Goal: Use online tool/utility: Utilize a website feature to perform a specific function

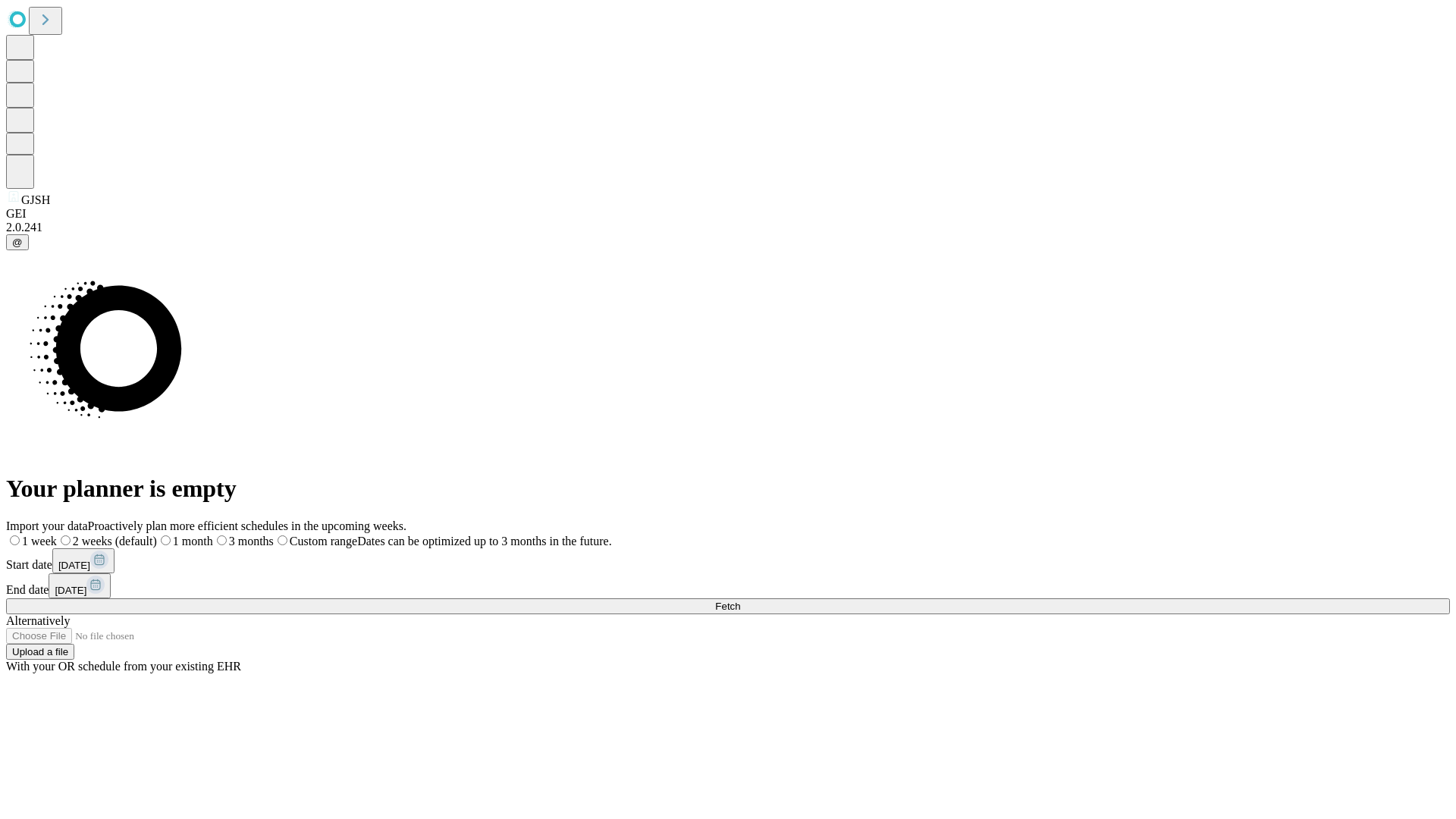
click at [740, 600] on span "Fetch" at bounding box center [728, 606] width 25 height 12
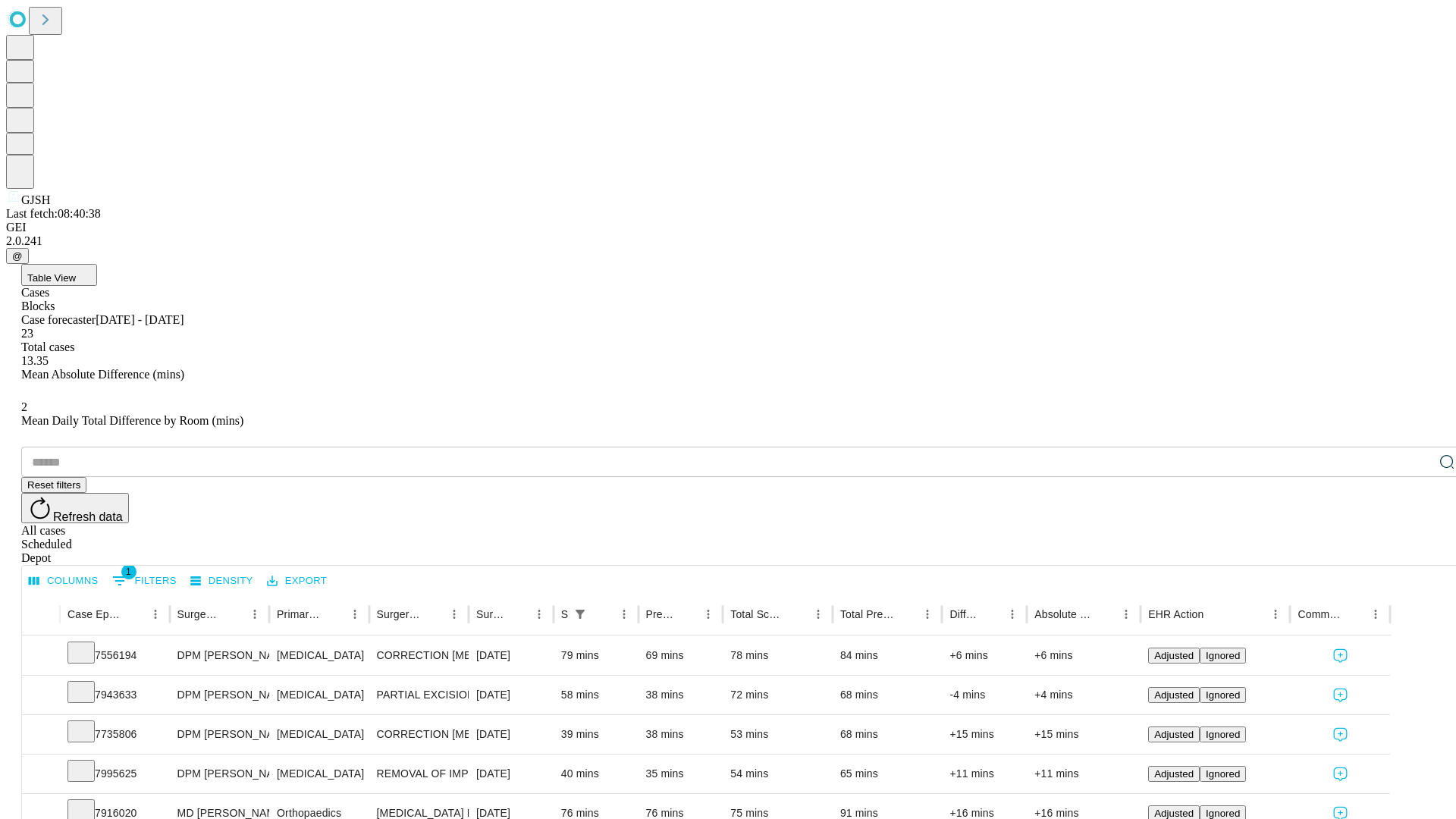
click at [76, 272] on span "Table View" at bounding box center [52, 278] width 49 height 12
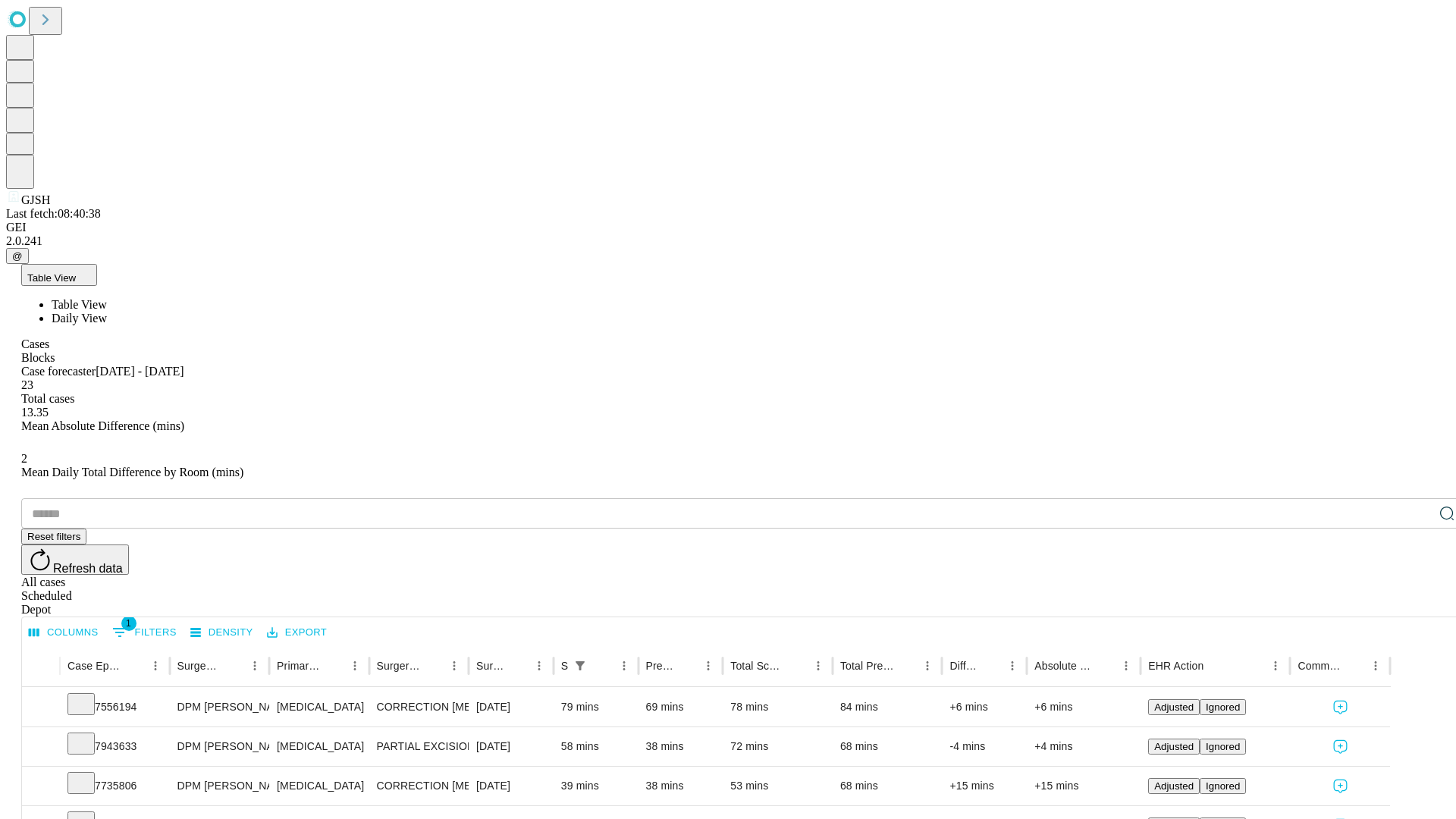
click at [106, 311] on span "Daily View" at bounding box center [79, 317] width 56 height 13
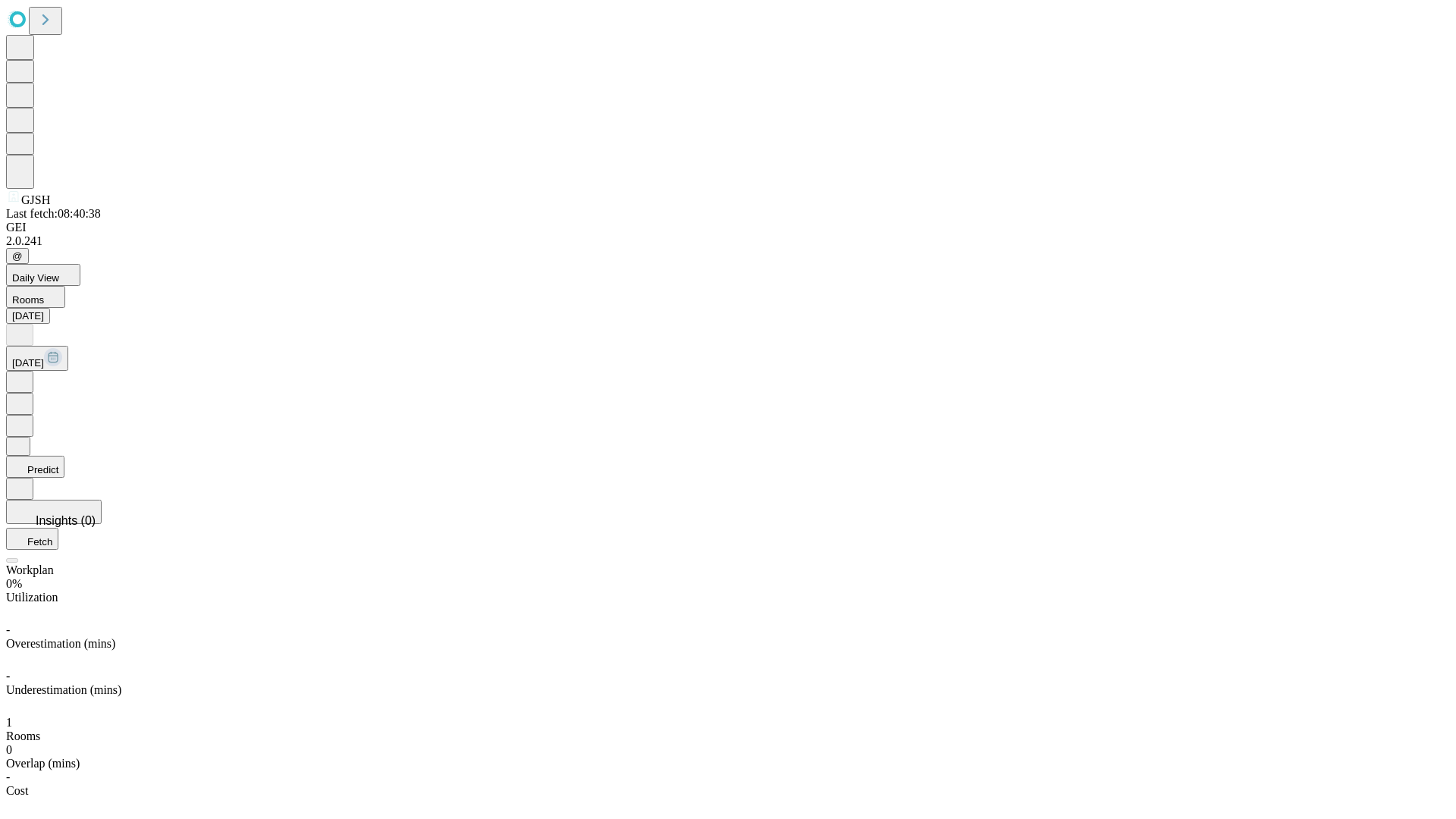
click at [64, 456] on button "Predict" at bounding box center [35, 467] width 59 height 22
